Goal: Navigation & Orientation: Find specific page/section

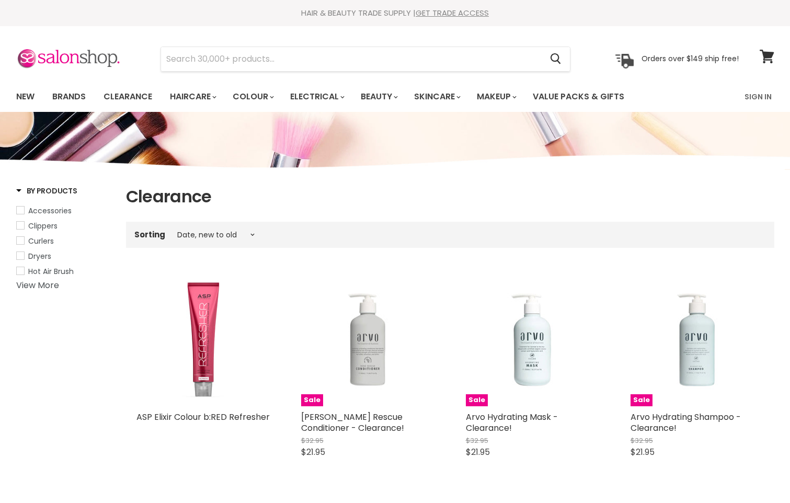
select select "created-descending"
click at [70, 90] on link "Brands" at bounding box center [68, 97] width 49 height 22
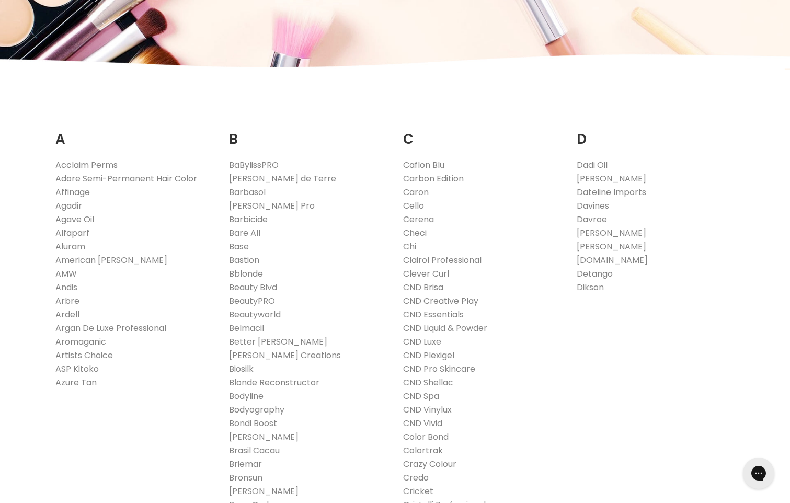
scroll to position [105, 0]
